Goal: Navigation & Orientation: Find specific page/section

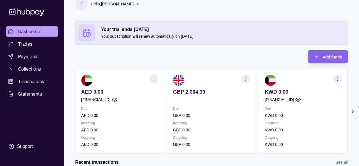
scroll to position [7, 0]
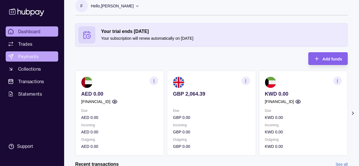
click at [33, 59] on span "Payments" at bounding box center [28, 56] width 20 height 7
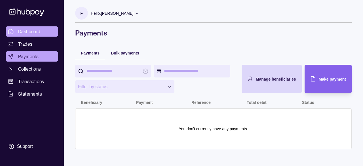
click at [14, 31] on link "Dashboard" at bounding box center [32, 31] width 52 height 10
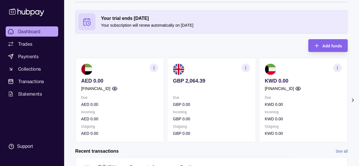
scroll to position [55, 0]
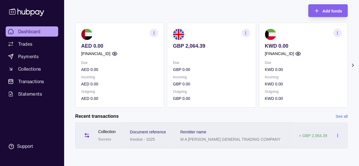
click at [255, 127] on div "Remitter name [PERSON_NAME] GENERAL TRADING COMPANY" at bounding box center [234, 135] width 119 height 26
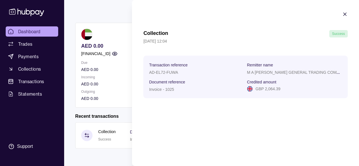
click at [346, 15] on icon "button" at bounding box center [344, 14] width 3 height 3
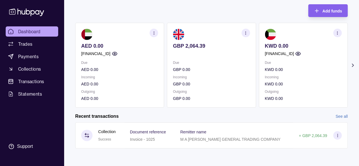
click at [248, 33] on icon "button" at bounding box center [245, 33] width 4 height 4
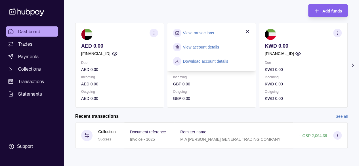
click at [248, 33] on icon "button" at bounding box center [247, 32] width 6 height 6
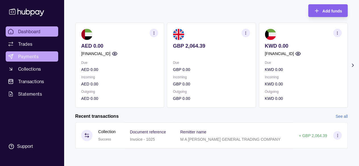
click at [40, 61] on link "Payments" at bounding box center [32, 56] width 52 height 10
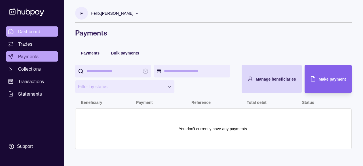
click at [33, 31] on span "Dashboard" at bounding box center [29, 31] width 22 height 7
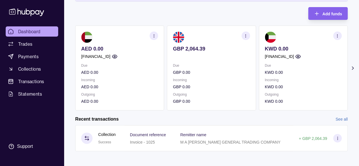
scroll to position [55, 0]
